Goal: Find specific page/section: Find specific page/section

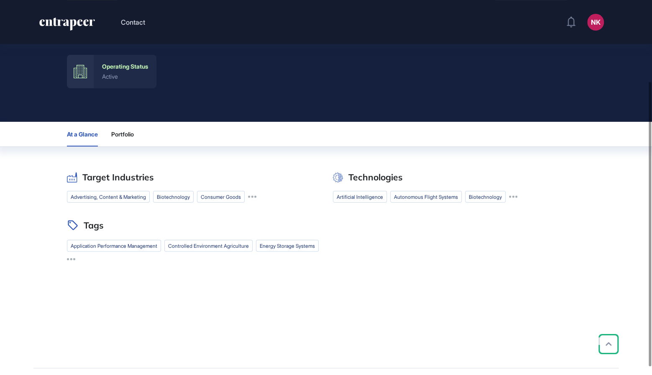
scroll to position [109, 0]
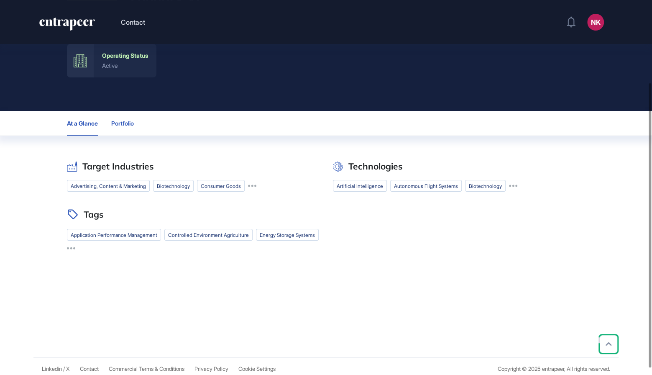
click at [121, 123] on span "Portfolio" at bounding box center [122, 123] width 23 height 7
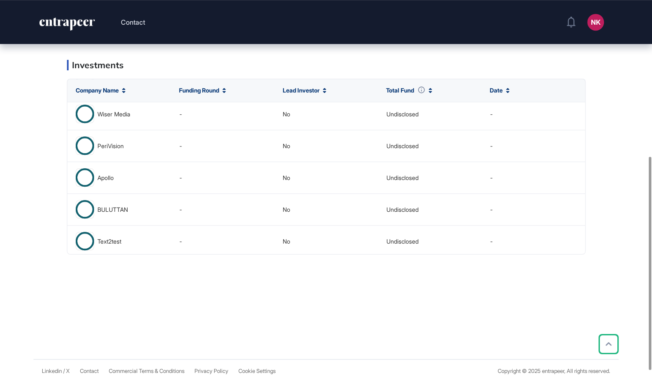
scroll to position [452, 0]
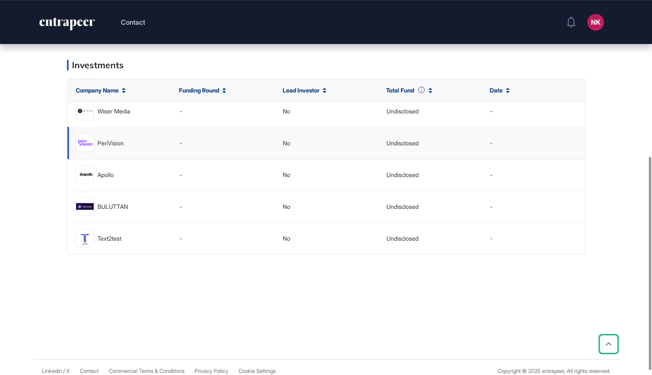
click at [102, 142] on div "PeriVision" at bounding box center [110, 143] width 26 height 6
click at [107, 141] on div "PeriVision" at bounding box center [110, 143] width 26 height 6
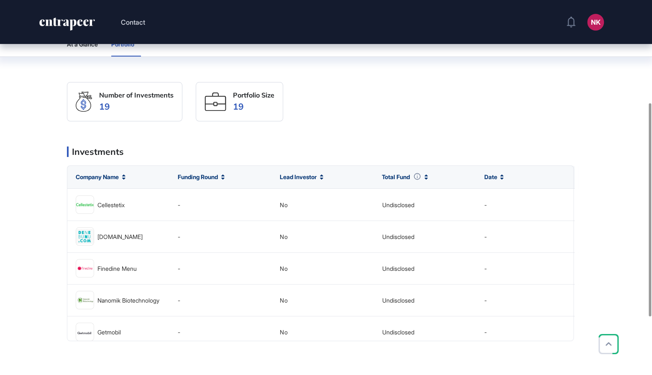
scroll to position [169, 0]
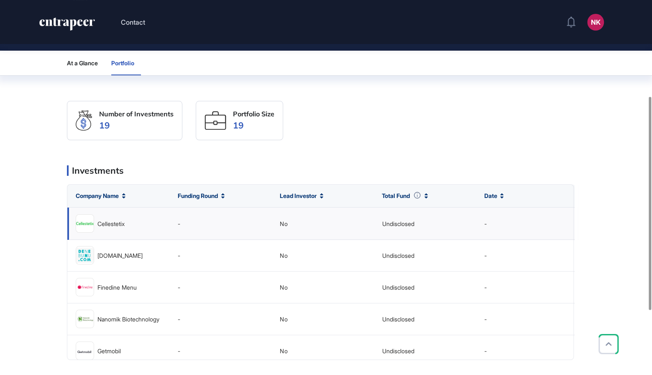
click at [394, 224] on div "Undisclosed" at bounding box center [398, 223] width 32 height 6
click at [118, 223] on div "Cellestetix" at bounding box center [110, 223] width 27 height 6
click at [85, 220] on img at bounding box center [85, 224] width 18 height 18
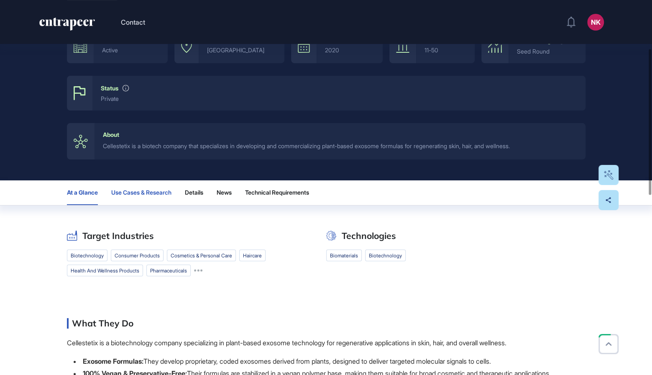
click at [157, 192] on span "Use Cases & Research" at bounding box center [141, 192] width 60 height 7
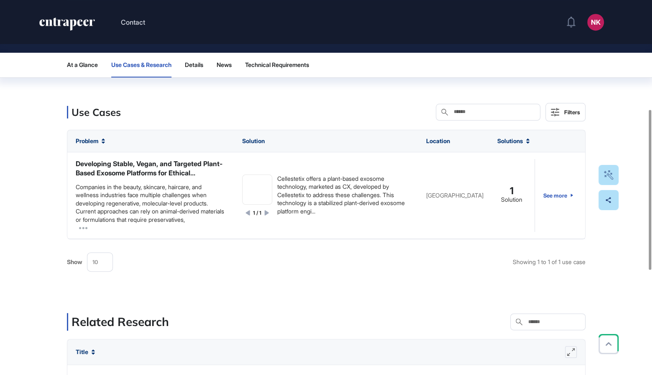
scroll to position [263, 0]
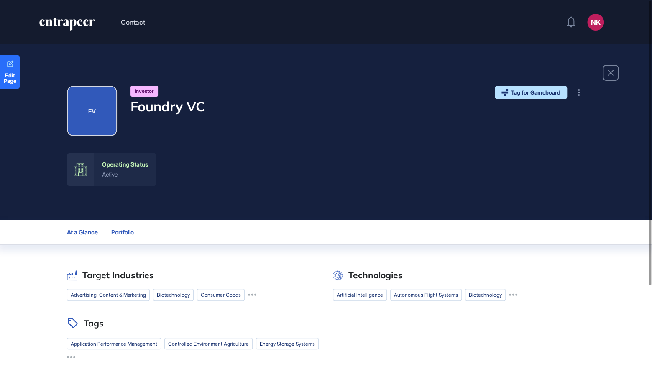
click at [129, 225] on button "Portfolio" at bounding box center [125, 232] width 29 height 25
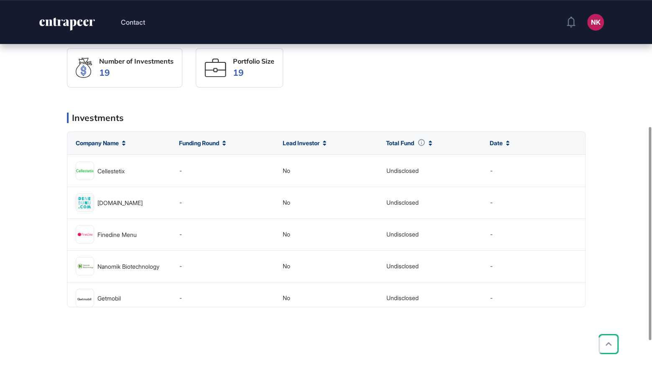
scroll to position [223, 0]
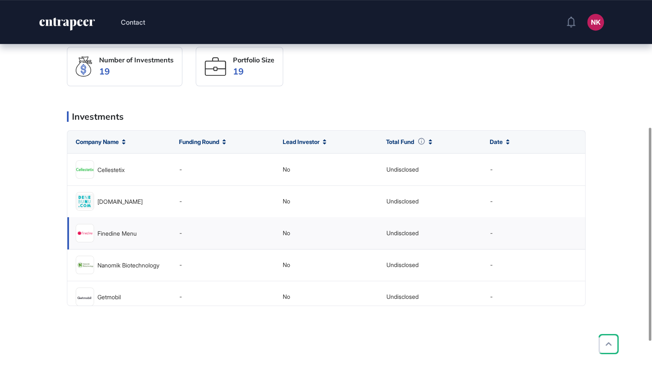
click at [86, 231] on img at bounding box center [85, 233] width 18 height 8
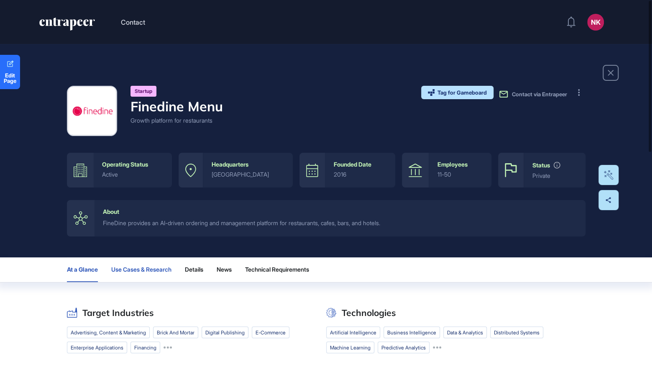
click at [152, 270] on span "Use Cases & Research" at bounding box center [141, 269] width 60 height 7
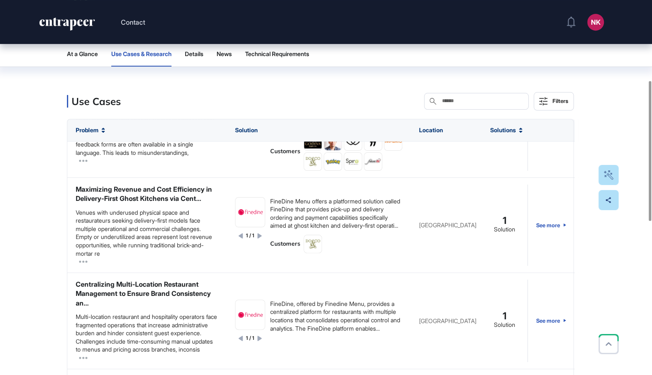
scroll to position [452, 0]
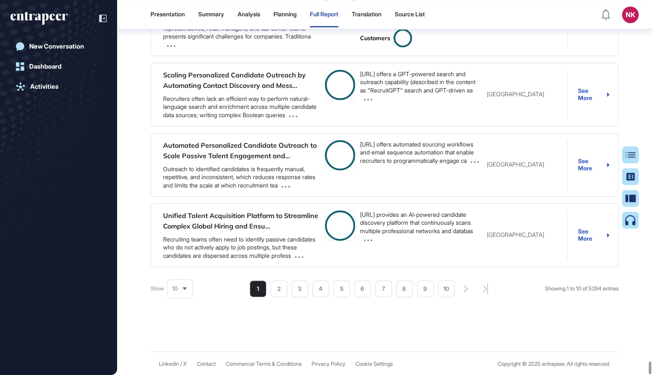
scroll to position [91146, 0]
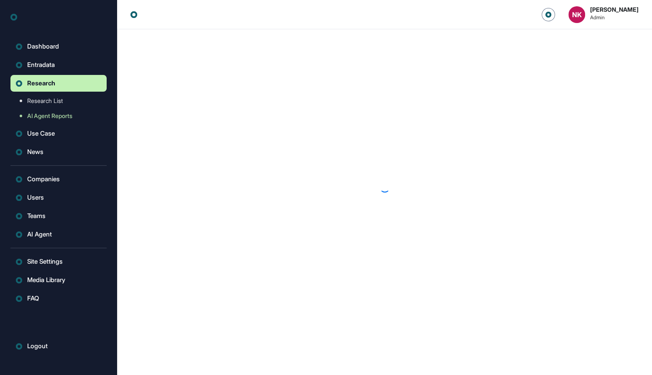
scroll to position [0, 0]
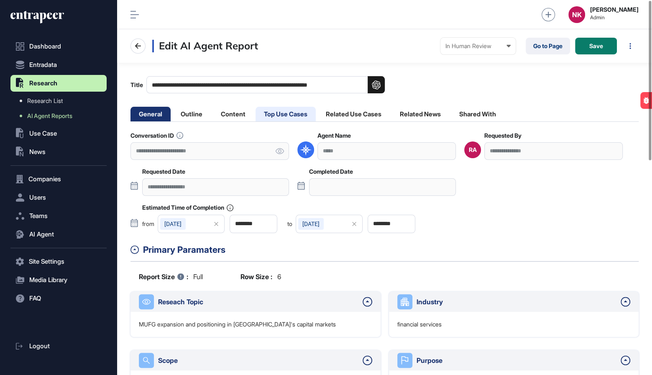
click at [293, 111] on li "Top Use Cases" at bounding box center [286, 114] width 60 height 15
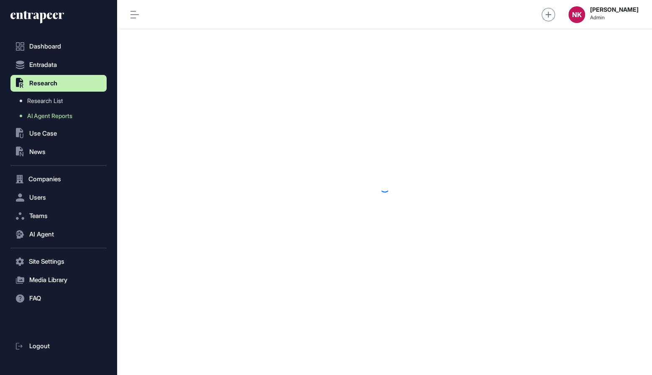
scroll to position [0, 0]
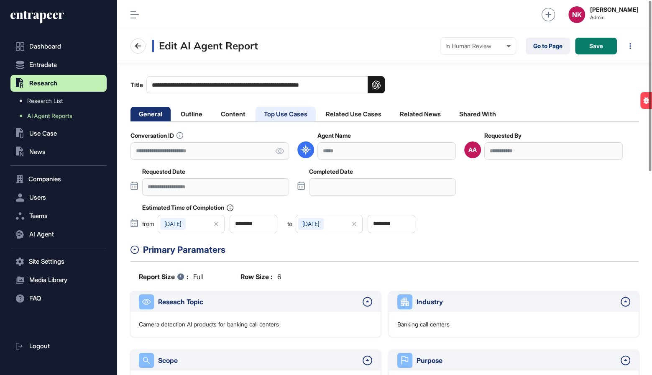
click at [301, 110] on li "Top Use Cases" at bounding box center [286, 114] width 60 height 15
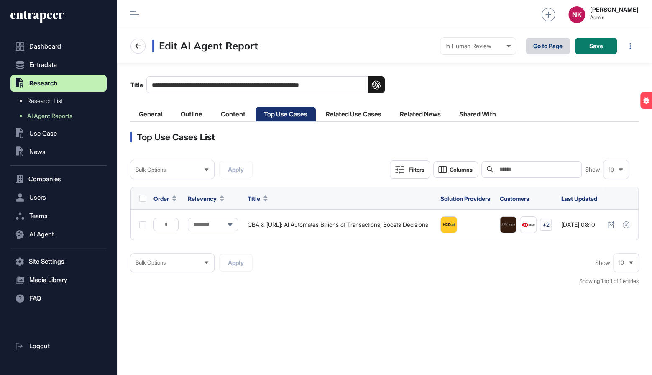
click at [544, 44] on link "Go to Page" at bounding box center [548, 46] width 44 height 17
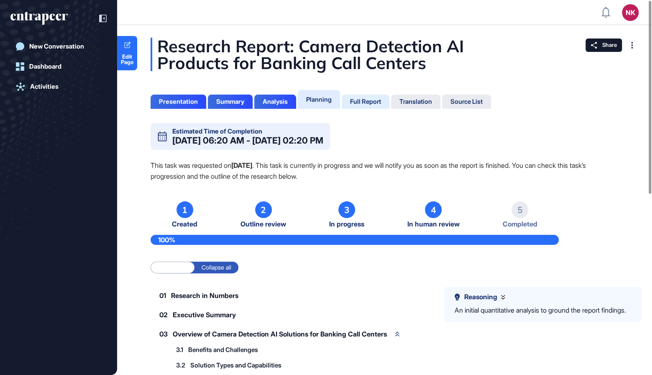
click at [365, 103] on div "Full Report" at bounding box center [365, 102] width 31 height 8
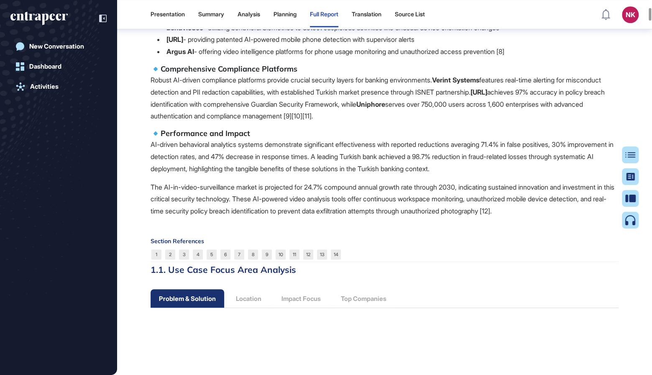
scroll to position [599, 0]
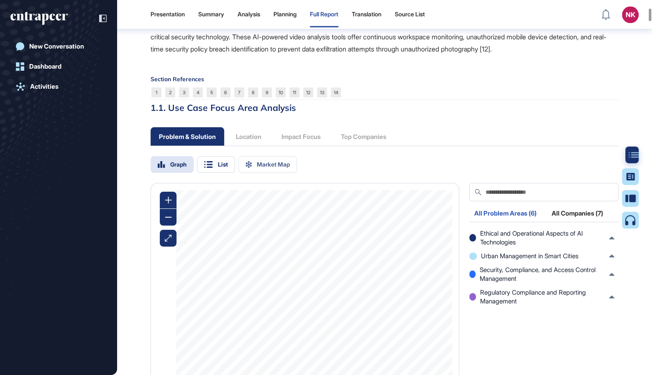
click at [628, 153] on div at bounding box center [633, 154] width 17 height 17
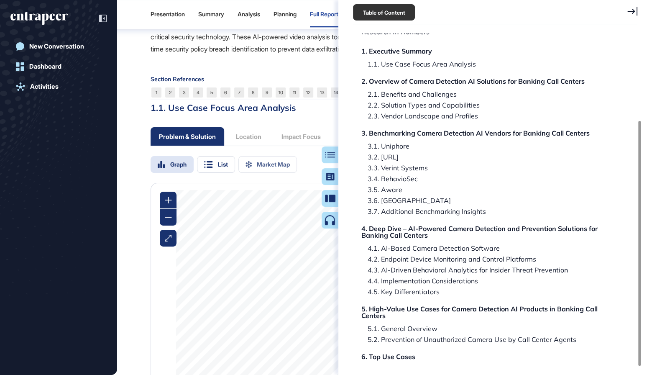
scroll to position [118, 0]
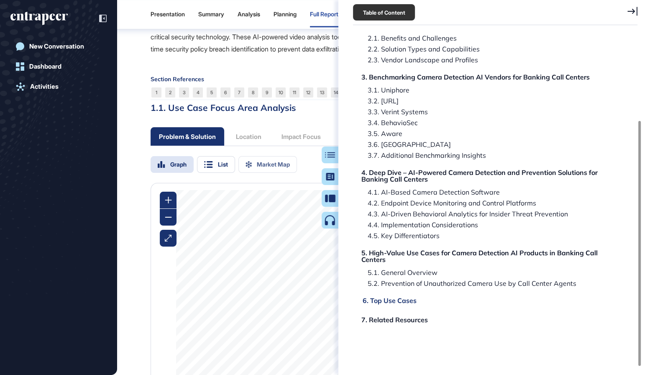
click at [397, 298] on div "6. Top Use Cases" at bounding box center [390, 300] width 54 height 7
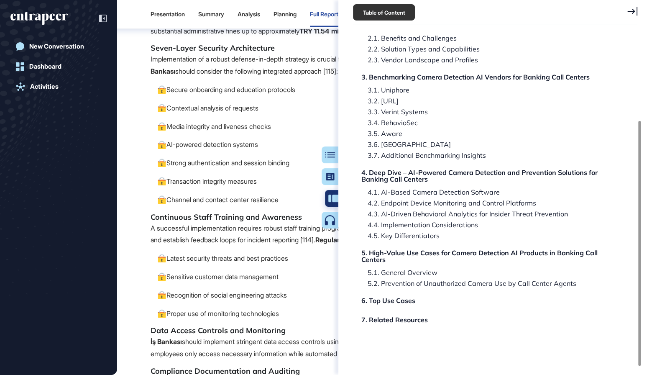
scroll to position [26998, 0]
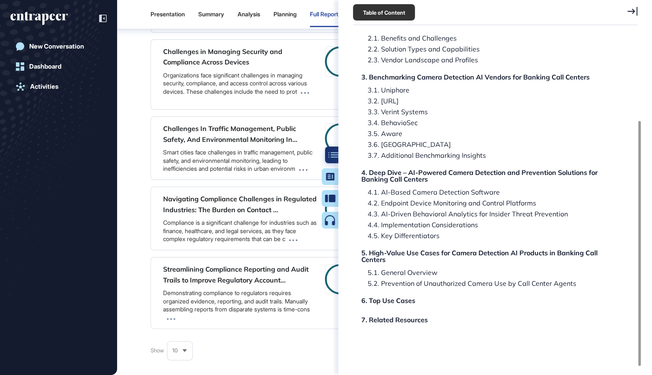
click at [337, 156] on body "Presentation Summary Analysis Planning Full Report Translation Source List NK A…" at bounding box center [326, 221] width 652 height 442
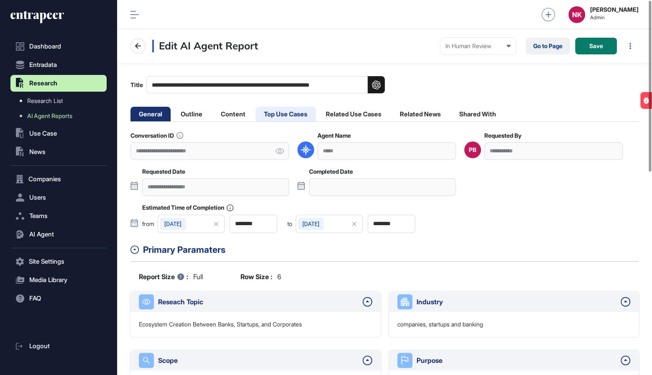
click at [290, 115] on li "Top Use Cases" at bounding box center [286, 114] width 60 height 15
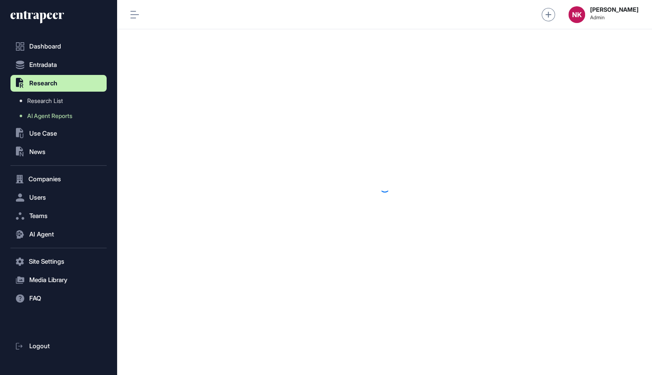
scroll to position [0, 0]
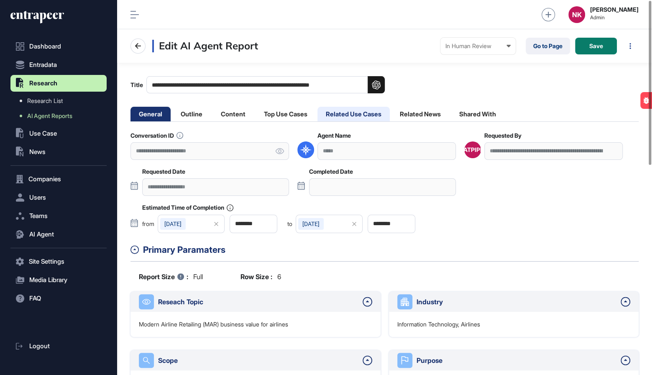
click at [342, 111] on li "Related Use Cases" at bounding box center [353, 114] width 72 height 15
click at [300, 110] on li "Top Use Cases" at bounding box center [286, 114] width 60 height 15
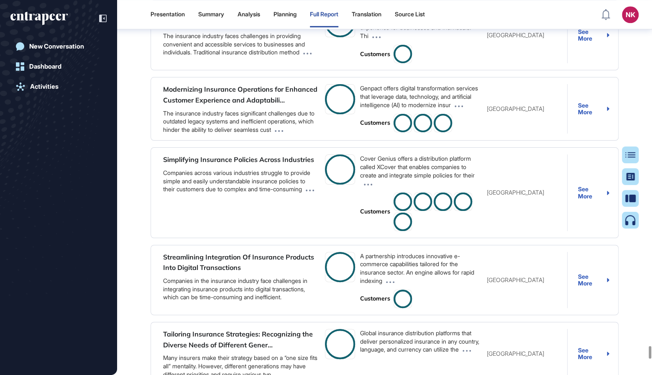
scroll to position [14268, 0]
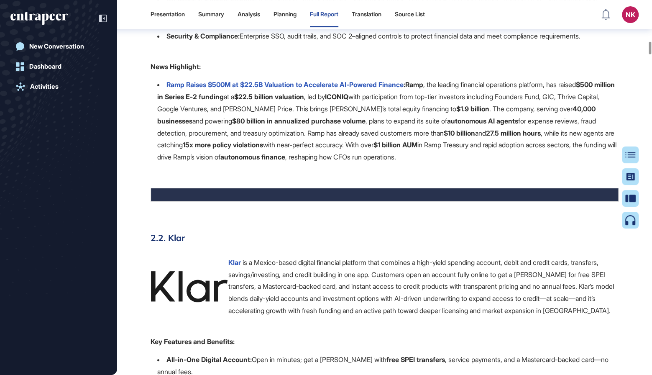
scroll to position [2100, 0]
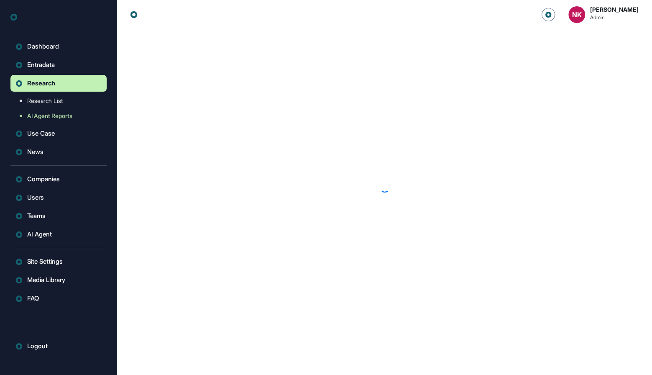
scroll to position [0, 0]
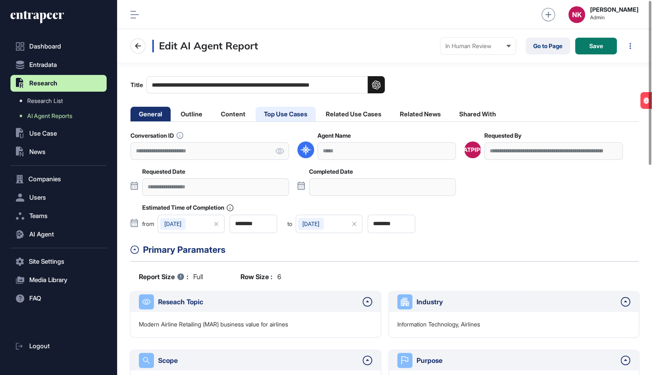
click at [286, 111] on li "Top Use Cases" at bounding box center [286, 114] width 60 height 15
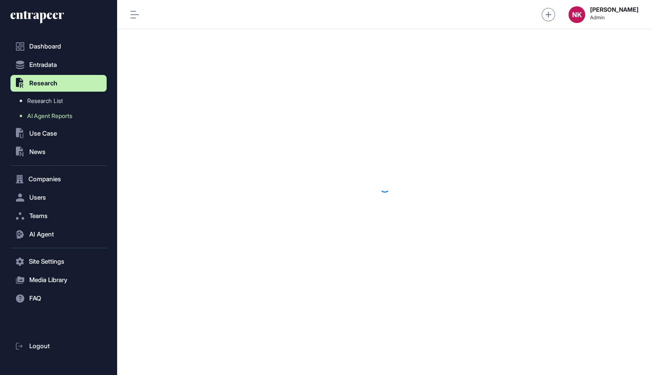
scroll to position [0, 0]
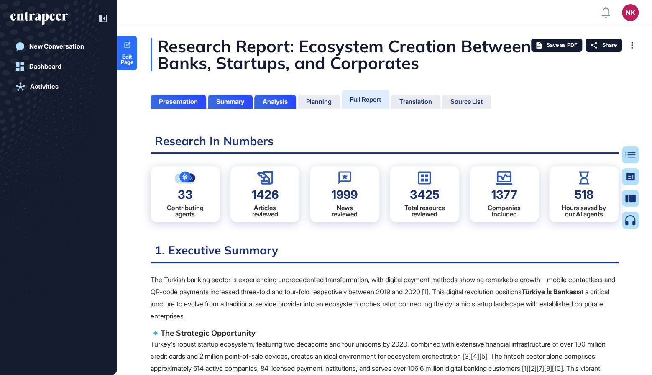
scroll to position [3, 0]
